Goal: Task Accomplishment & Management: Complete application form

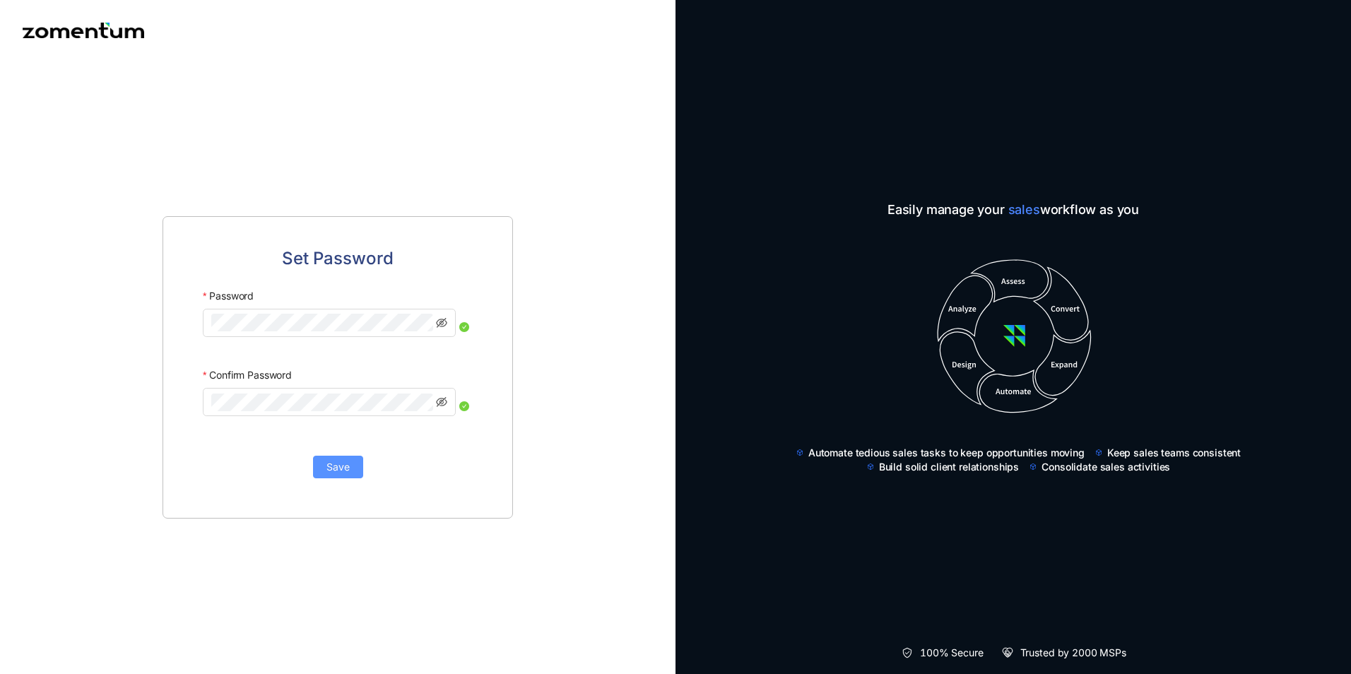
click at [353, 478] on button "Save" at bounding box center [338, 467] width 50 height 23
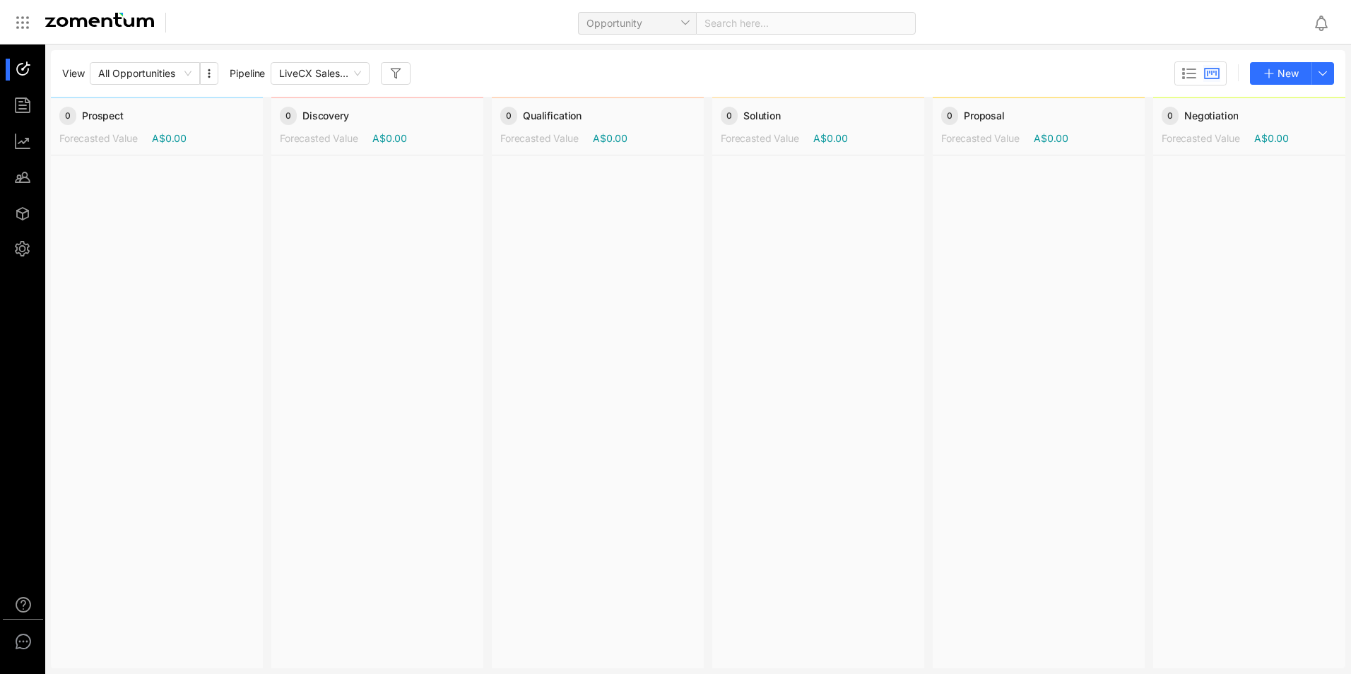
click at [137, 211] on div at bounding box center [157, 411] width 212 height 512
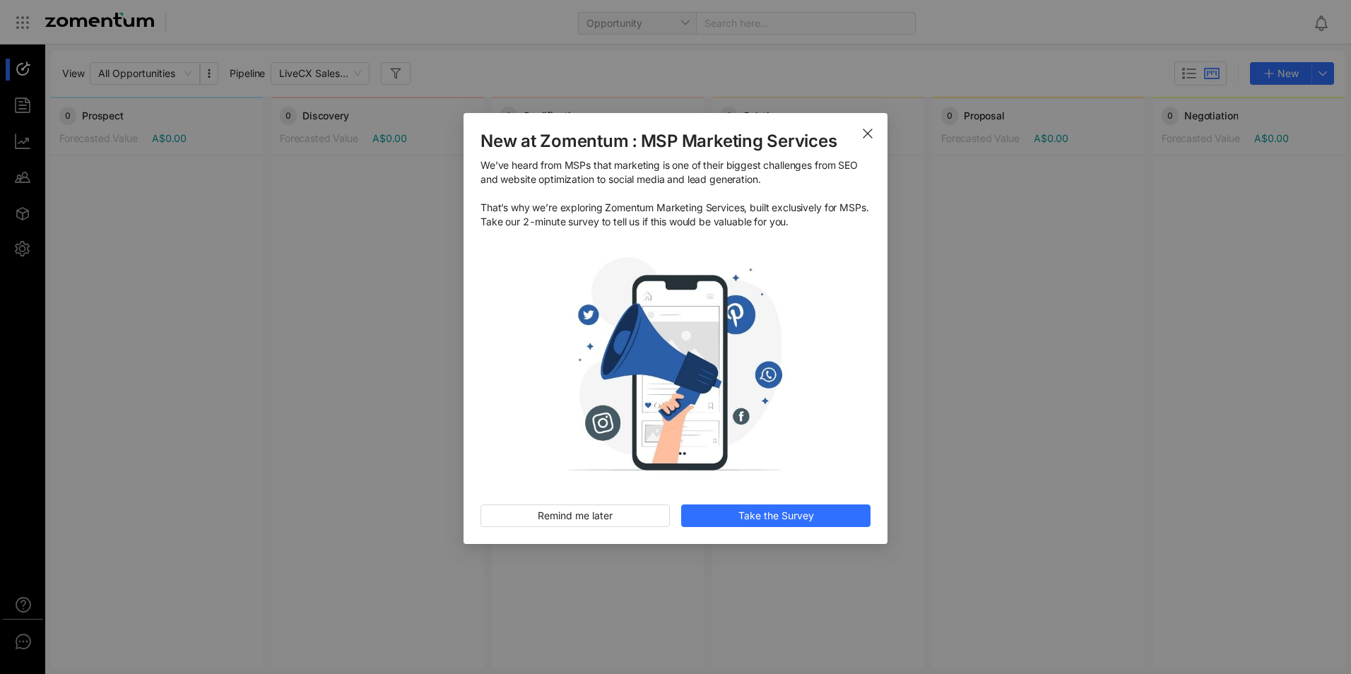
click at [868, 132] on icon "Close" at bounding box center [867, 133] width 11 height 11
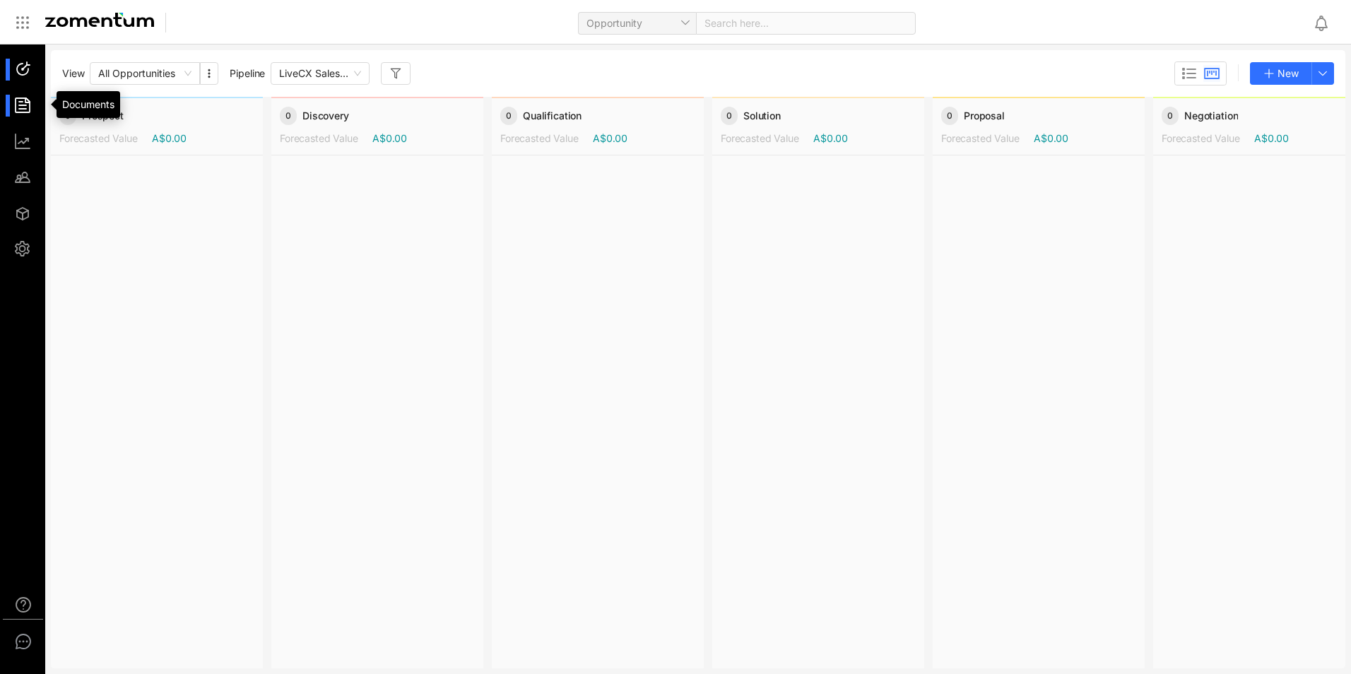
click at [24, 105] on div at bounding box center [29, 106] width 30 height 22
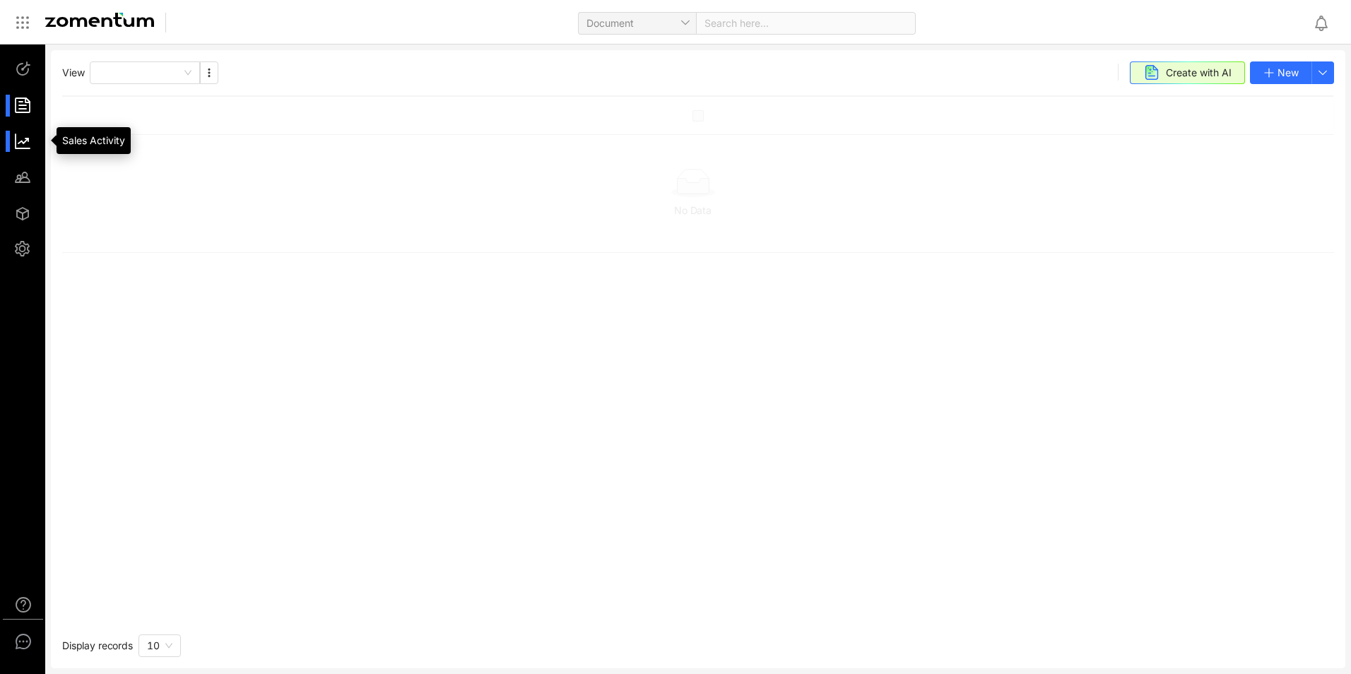
click at [20, 143] on div at bounding box center [29, 142] width 30 height 22
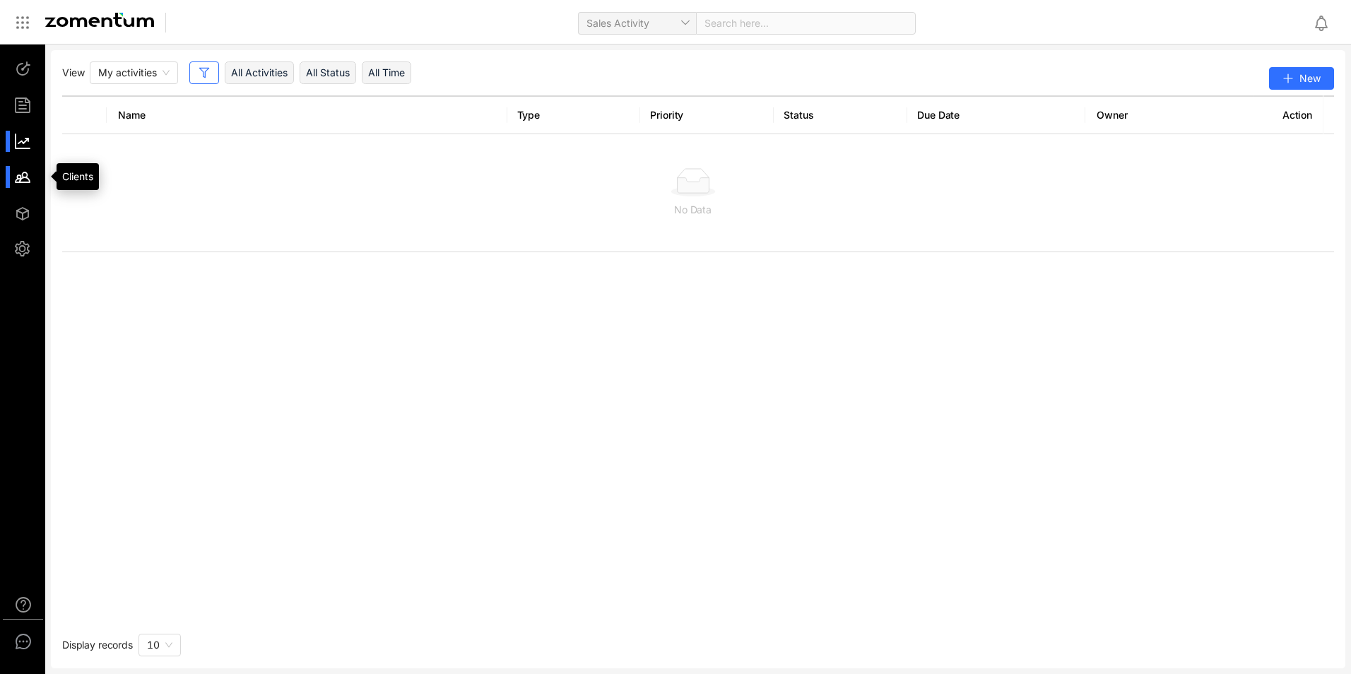
click at [20, 185] on div at bounding box center [29, 177] width 30 height 22
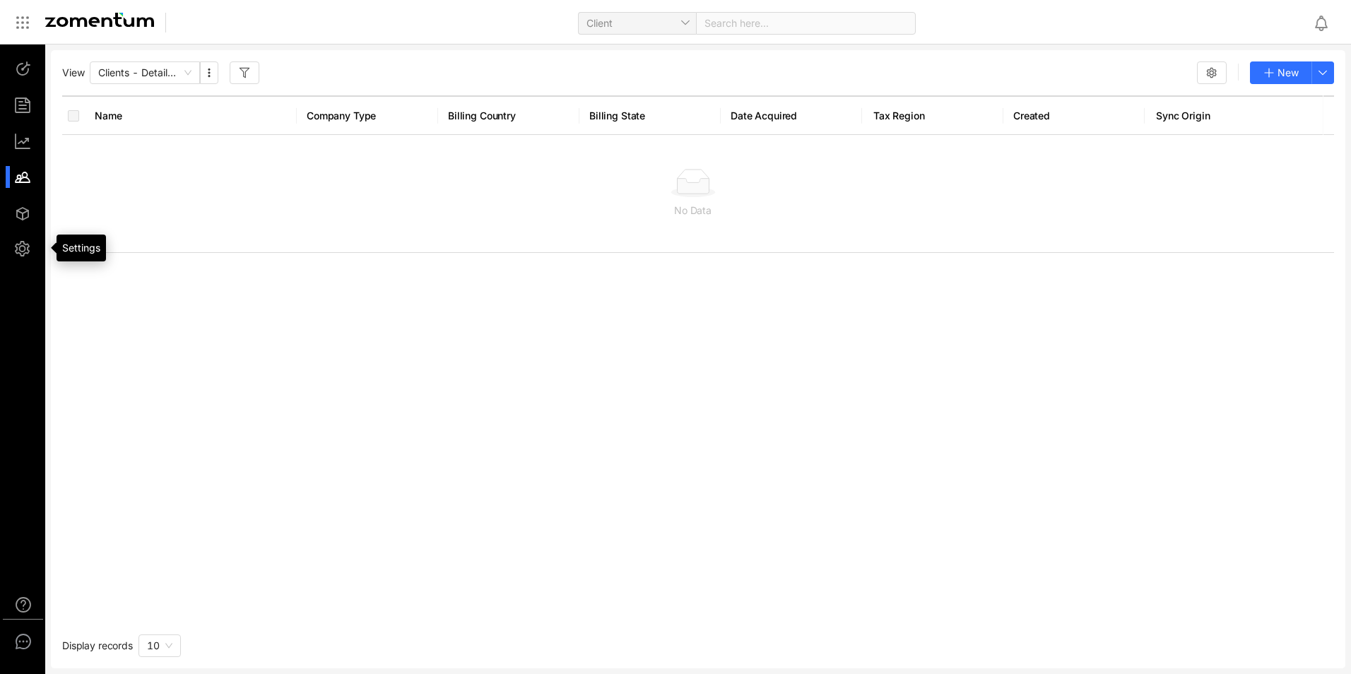
click at [47, 187] on div "View Clients - Detailed View New Name Company Type Billing Country Billing Stat…" at bounding box center [675, 360] width 1351 height 630
click at [25, 211] on div at bounding box center [29, 213] width 30 height 22
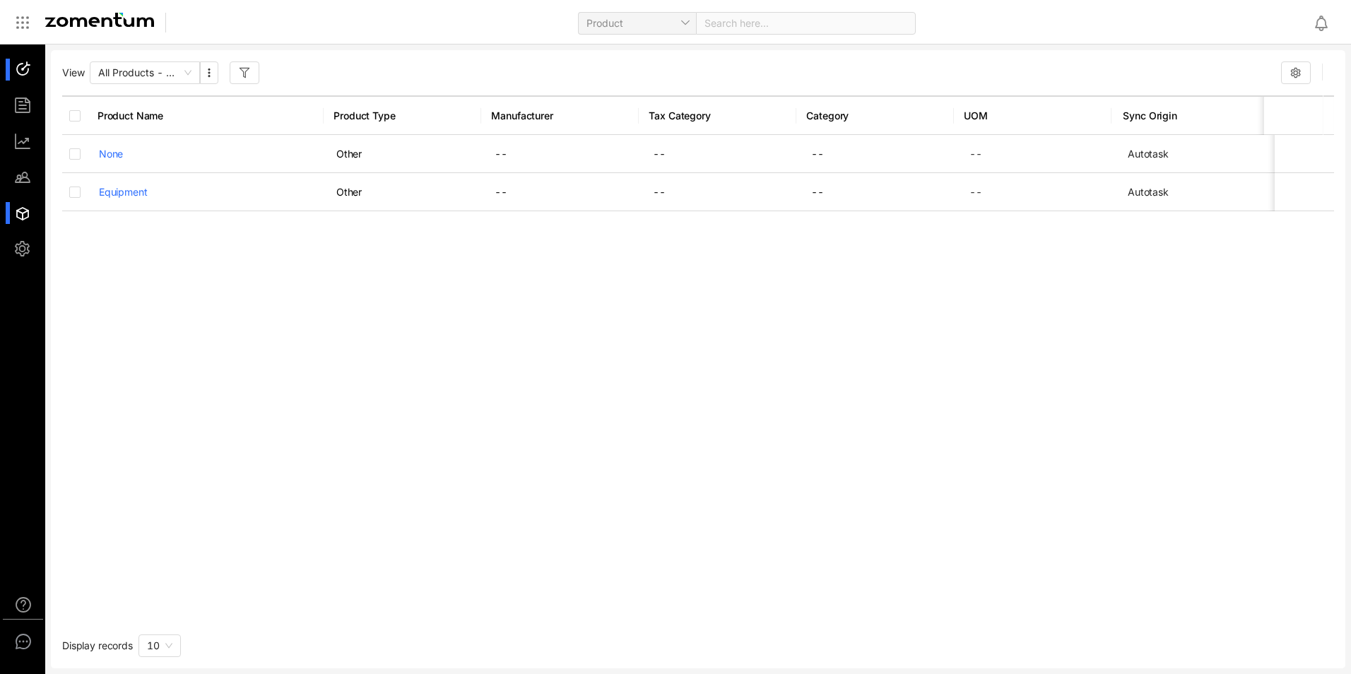
click at [23, 61] on div at bounding box center [29, 70] width 30 height 22
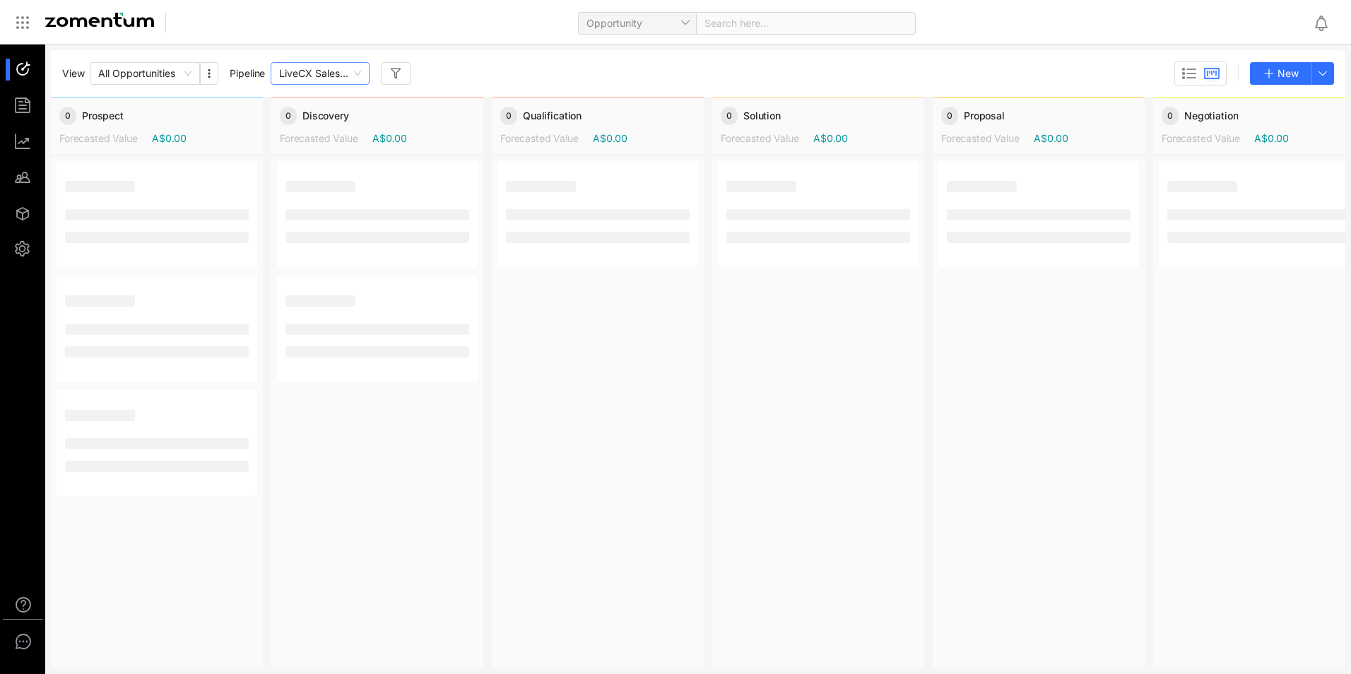
click at [359, 76] on span "LiveCX Sales Pipeline" at bounding box center [320, 73] width 82 height 21
click at [199, 72] on div "All Opportunities" at bounding box center [145, 73] width 110 height 23
click at [192, 71] on div "All Opportunities" at bounding box center [145, 73] width 110 height 23
click at [478, 67] on div "View b1827e5f8f424790bcba93dd6dc384a8 All Opportunities Pipeline LiveCX Sales P…" at bounding box center [698, 73] width 1272 height 24
